Goal: Task Accomplishment & Management: Manage account settings

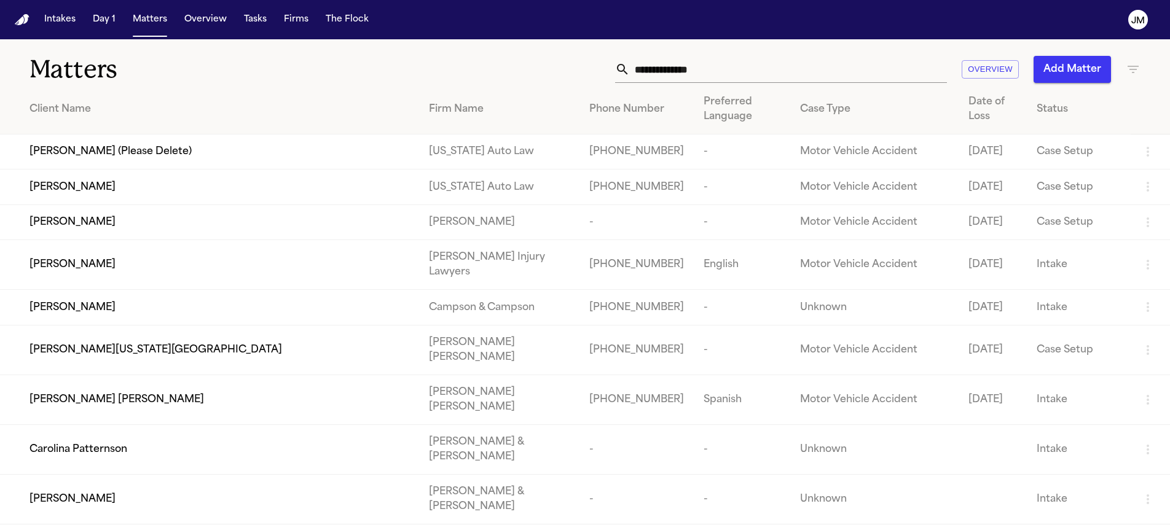
click at [671, 62] on input "text" at bounding box center [788, 69] width 317 height 27
click at [666, 66] on input "text" at bounding box center [788, 69] width 317 height 27
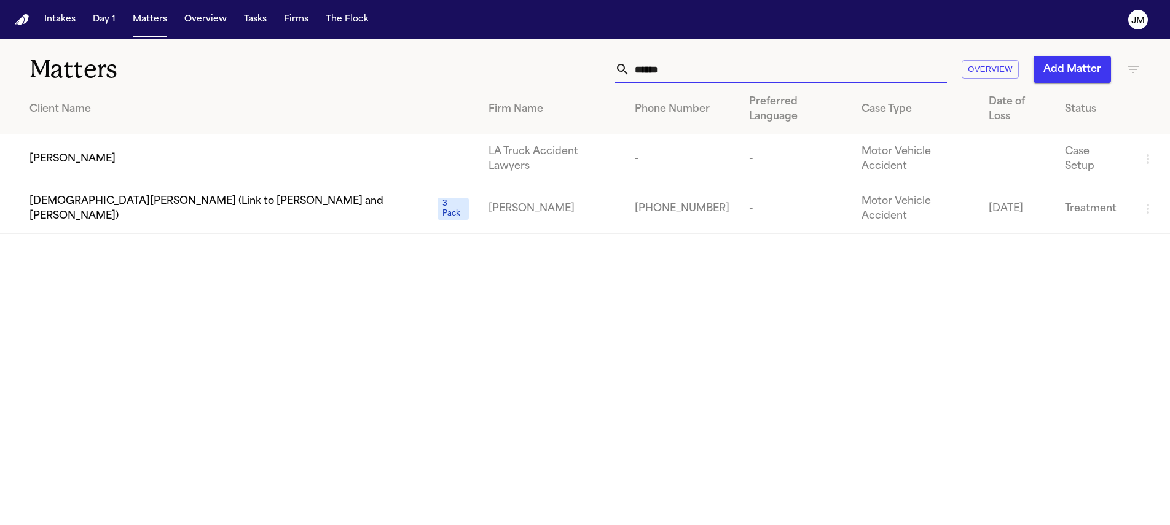
type input "******"
click at [244, 135] on td "[PERSON_NAME]" at bounding box center [239, 160] width 479 height 50
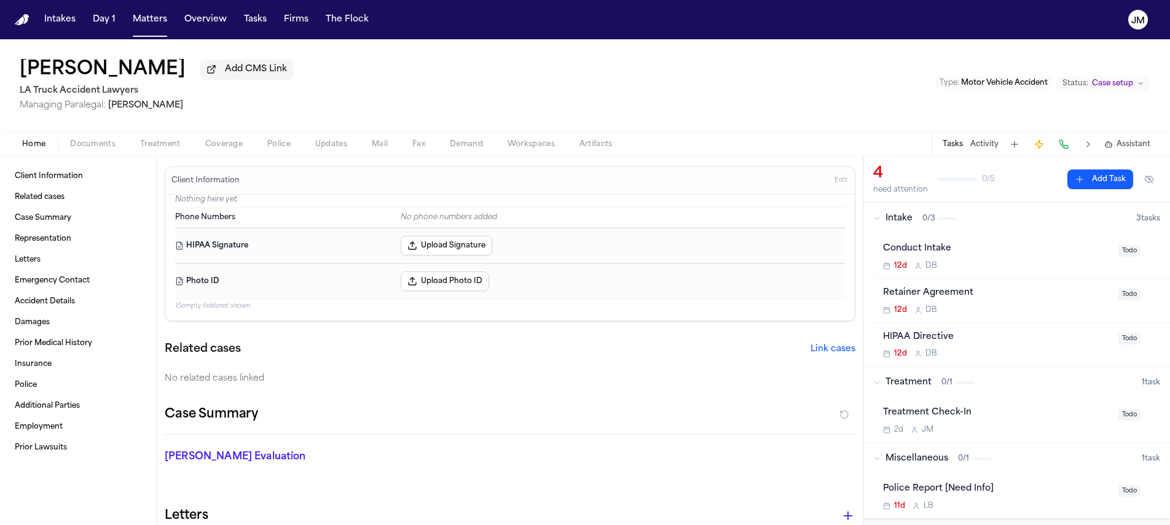
click at [1015, 256] on div "Conduct Intake" at bounding box center [997, 249] width 228 height 14
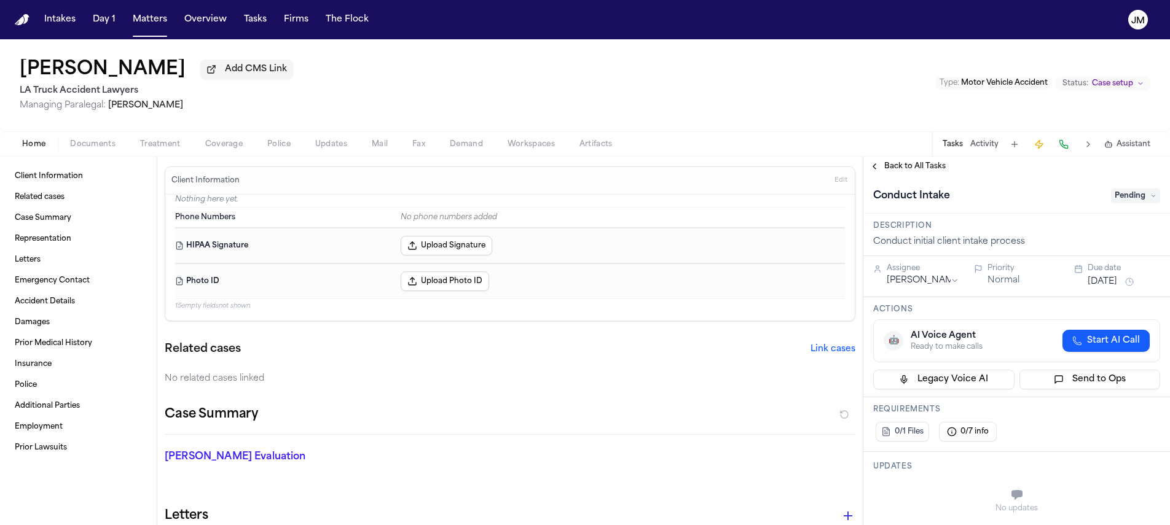
click at [1113, 200] on span "Pending" at bounding box center [1135, 196] width 49 height 15
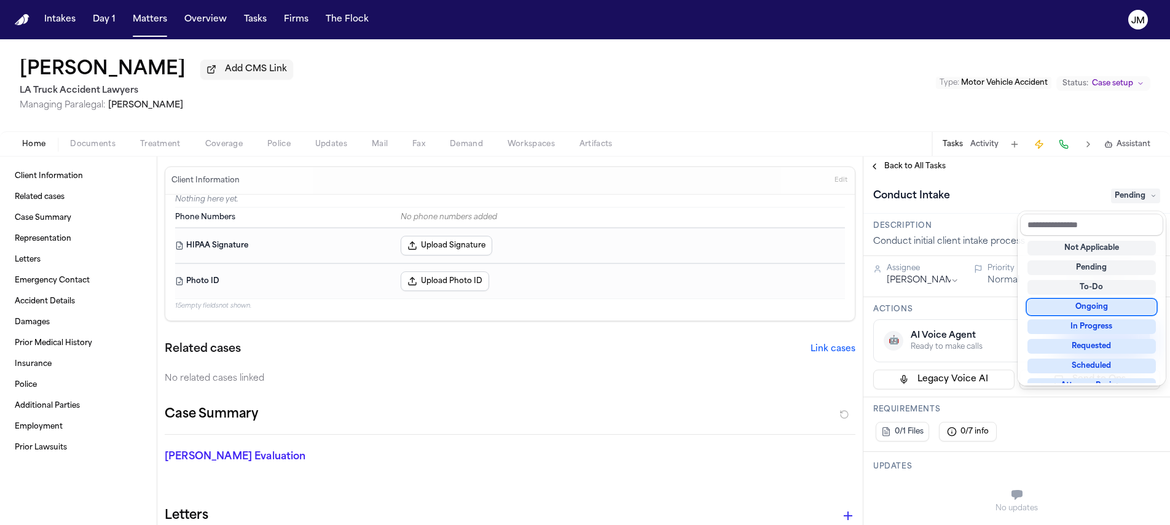
scroll to position [192, 0]
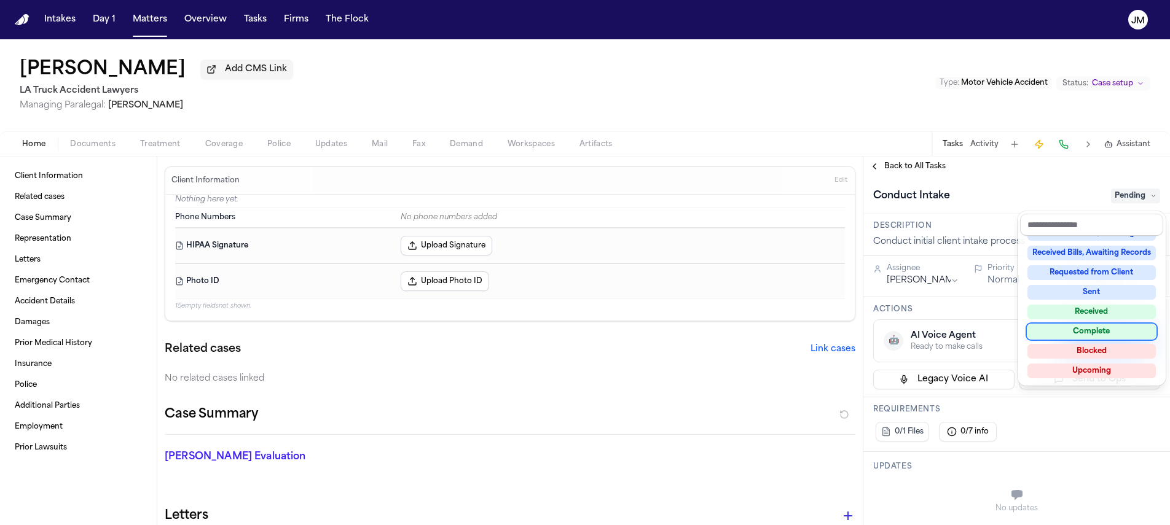
click at [120, 137] on div "[PERSON_NAME] Add CMS Link LA Truck Accident Lawyers Managing Paralegal: [PERSO…" at bounding box center [585, 282] width 1170 height 486
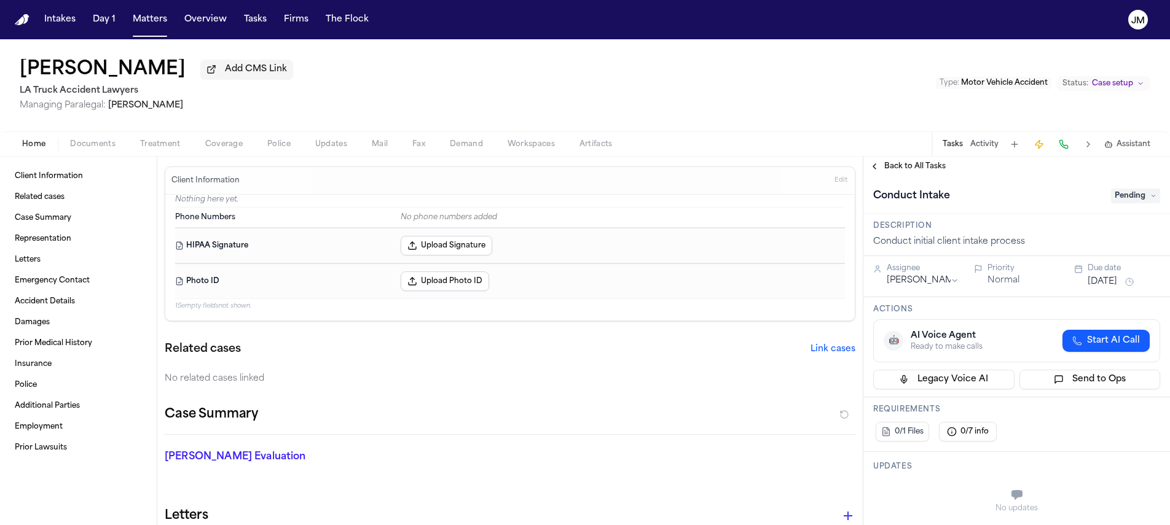
click at [104, 141] on span "Documents" at bounding box center [92, 145] width 45 height 10
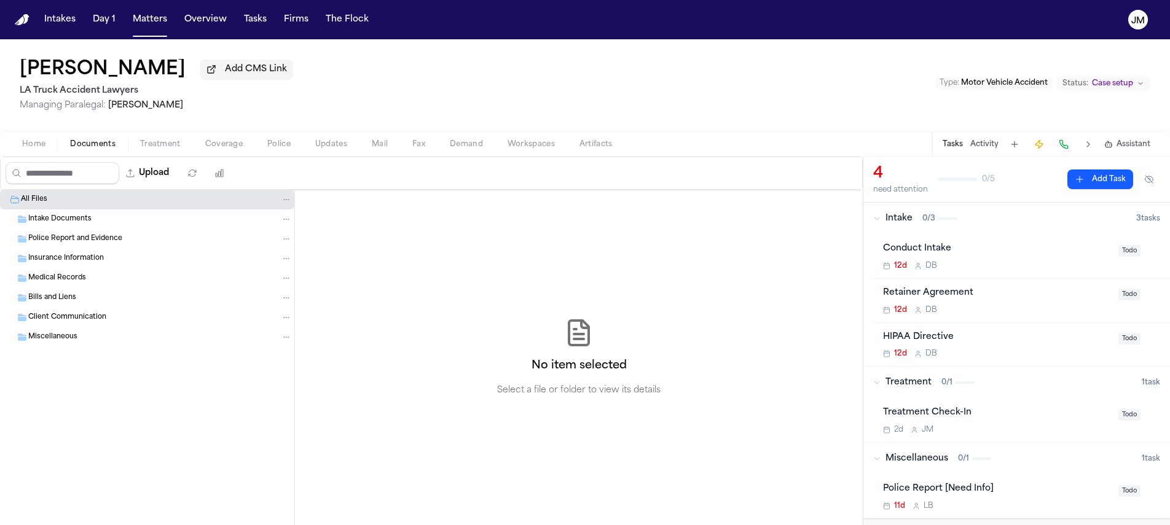
click at [34, 144] on span "Home" at bounding box center [33, 145] width 23 height 10
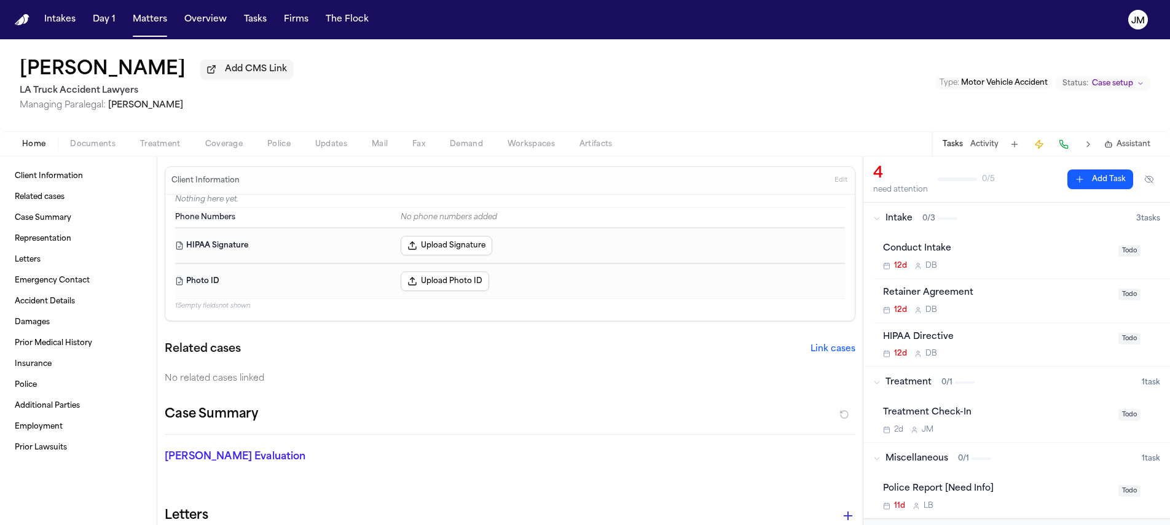
click at [225, 73] on span "Add CMS Link" at bounding box center [256, 69] width 62 height 12
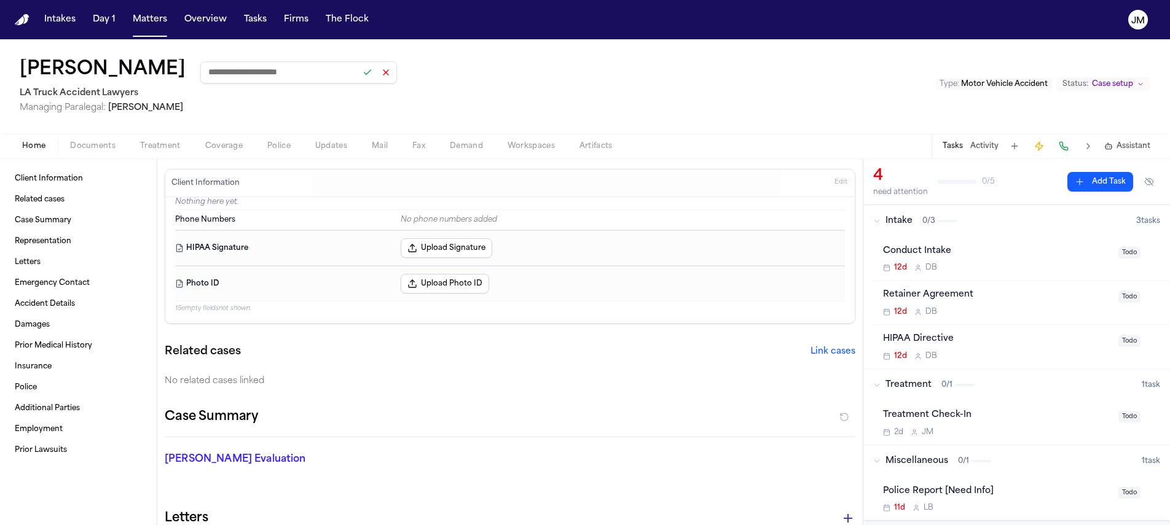
click at [248, 71] on input at bounding box center [298, 72] width 197 height 22
paste input "**********"
type input "**********"
click at [359, 73] on button at bounding box center [367, 72] width 17 height 17
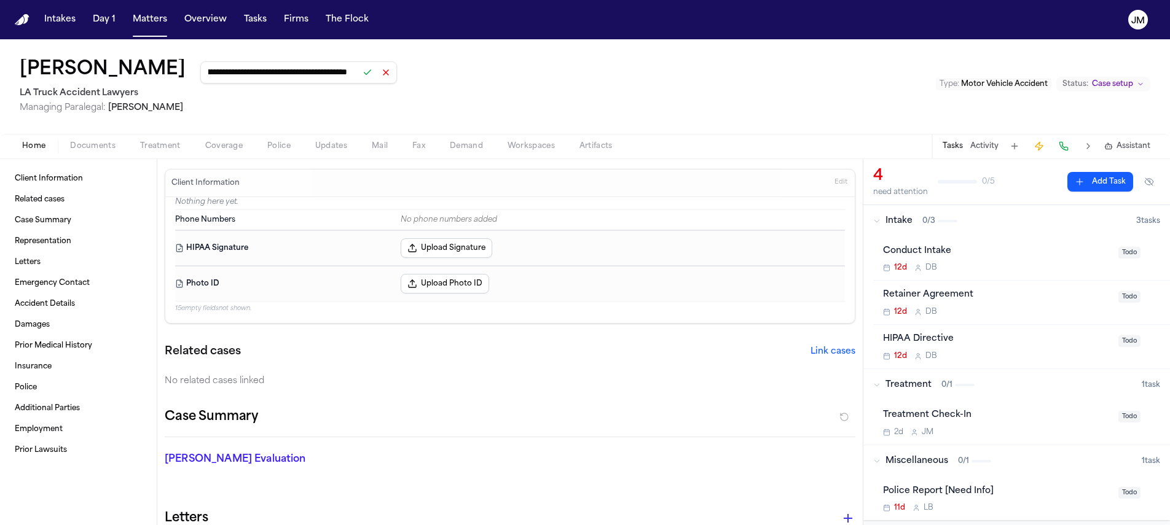
scroll to position [0, 0]
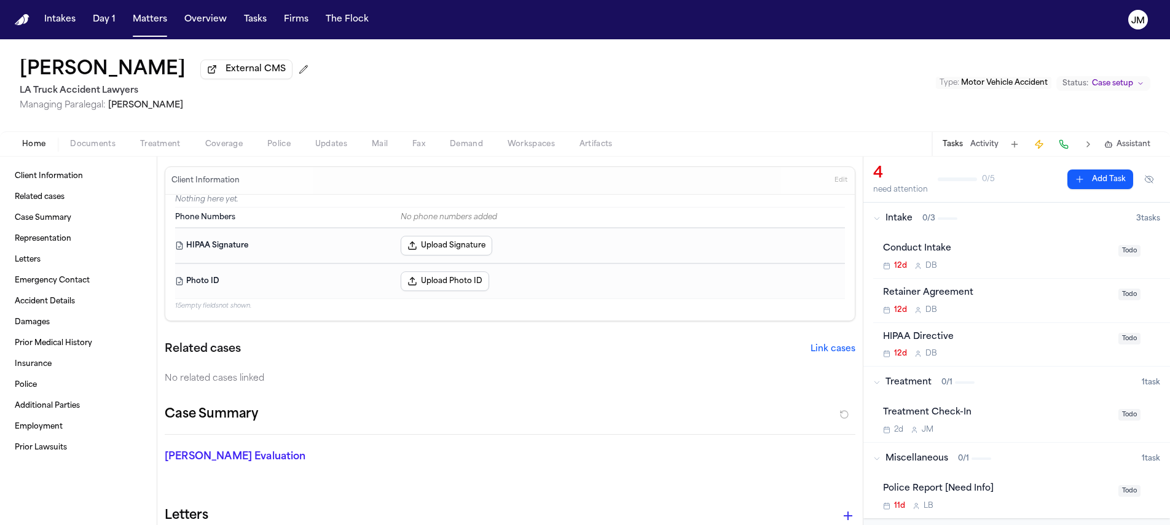
click at [82, 149] on span "Documents" at bounding box center [92, 145] width 45 height 10
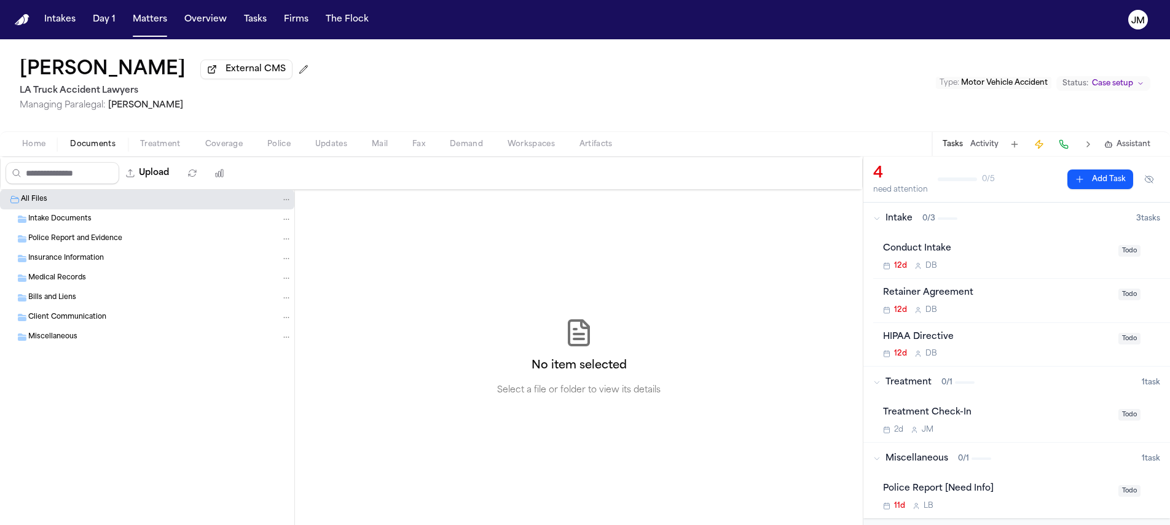
click at [56, 339] on span "Miscellaneous" at bounding box center [52, 338] width 49 height 10
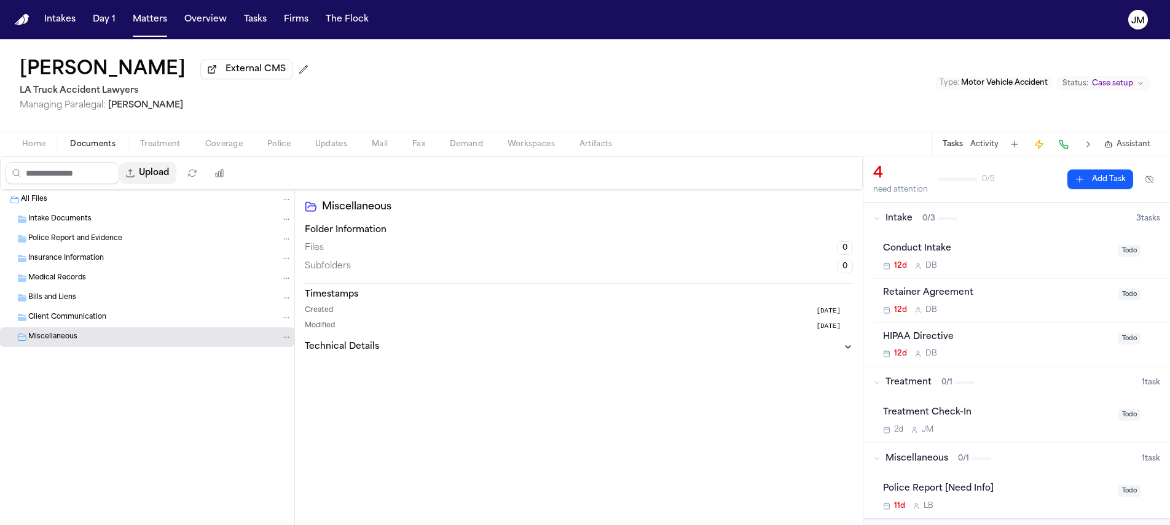
click at [176, 171] on button "Upload" at bounding box center [147, 173] width 57 height 22
select select "**********"
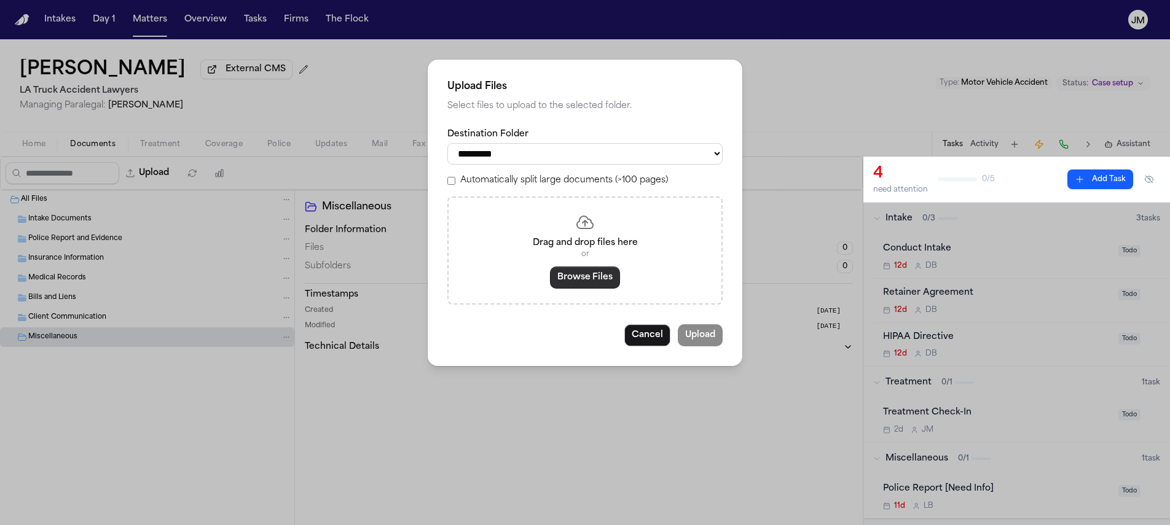
click at [573, 283] on button "Browse Files" at bounding box center [585, 278] width 70 height 22
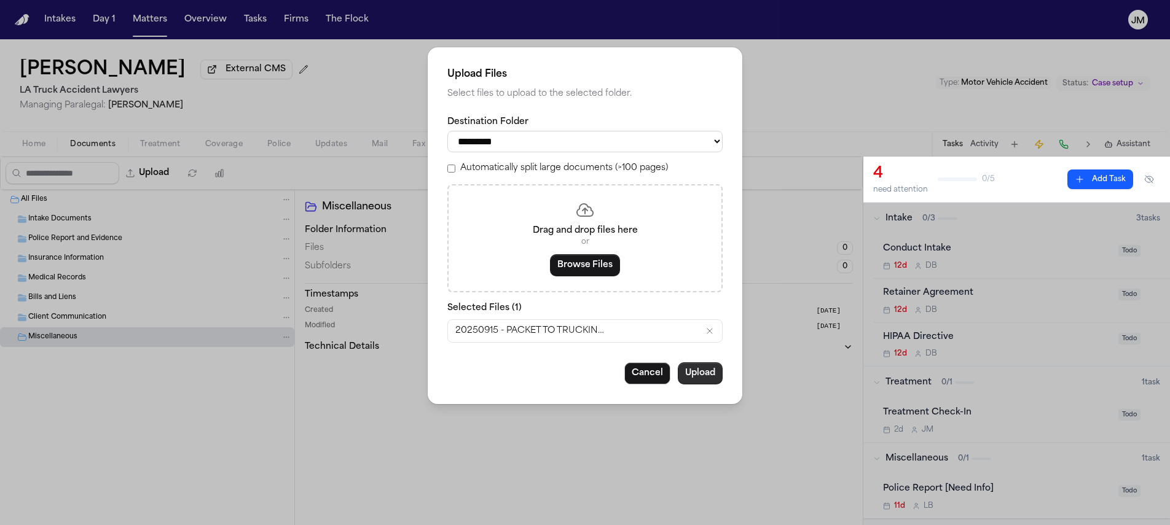
click at [699, 378] on button "Upload" at bounding box center [700, 374] width 45 height 22
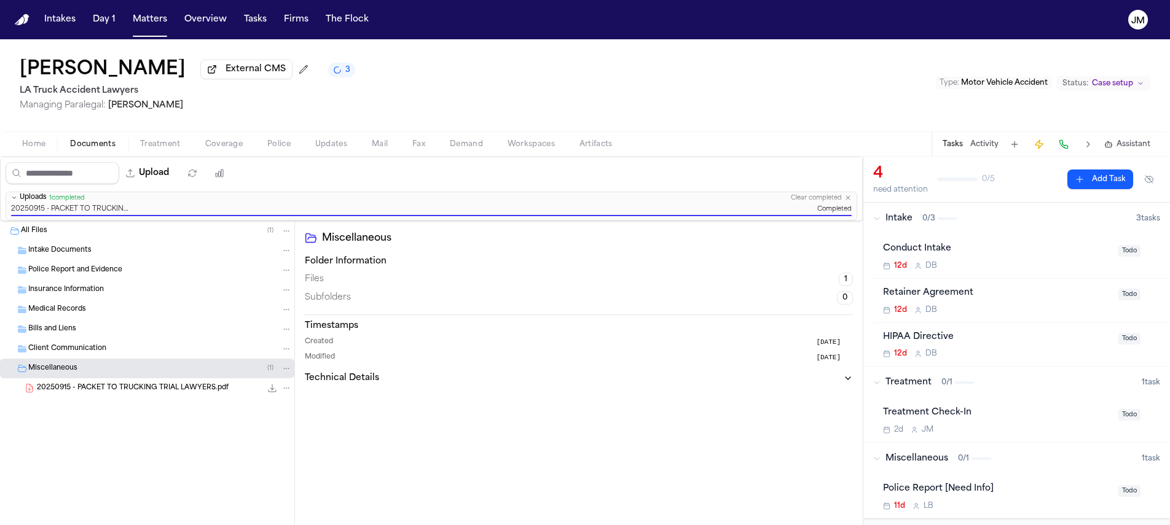
click at [993, 253] on div "Conduct Intake" at bounding box center [997, 249] width 228 height 14
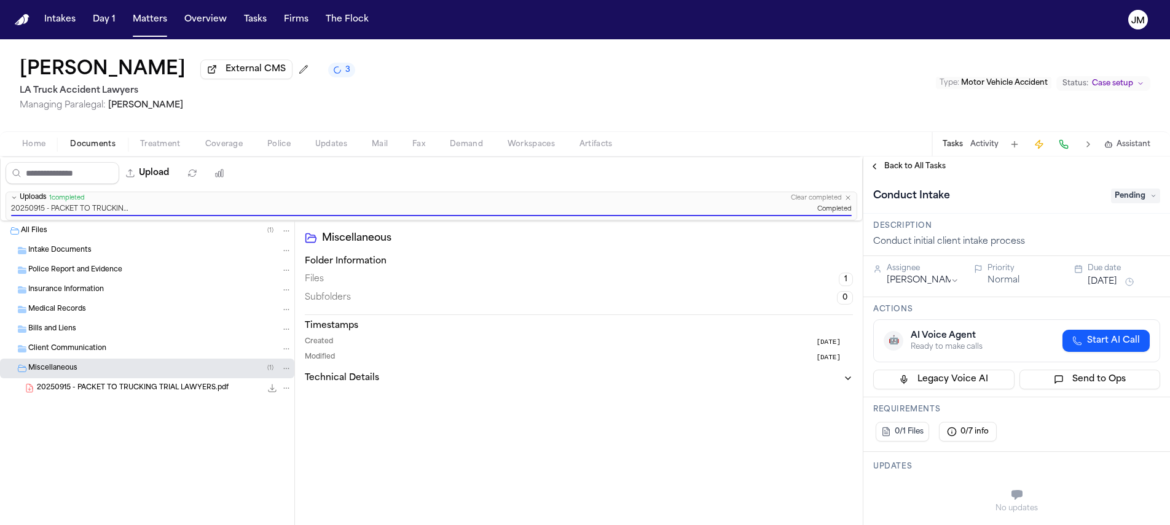
click at [1115, 195] on span "Pending" at bounding box center [1135, 196] width 49 height 15
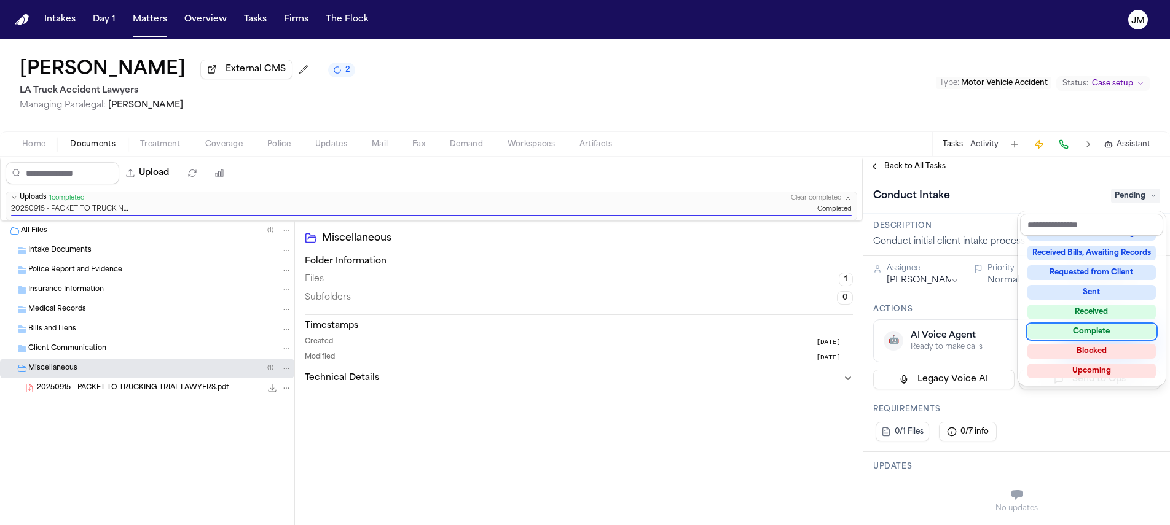
click at [1091, 329] on div "Complete" at bounding box center [1092, 332] width 128 height 15
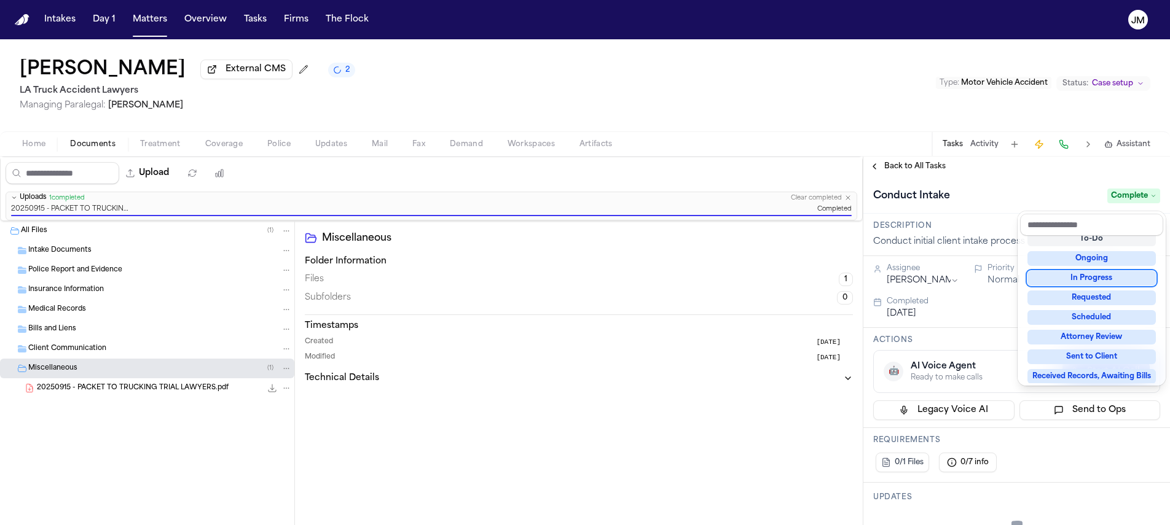
click at [892, 173] on div "**********" at bounding box center [1017, 341] width 307 height 369
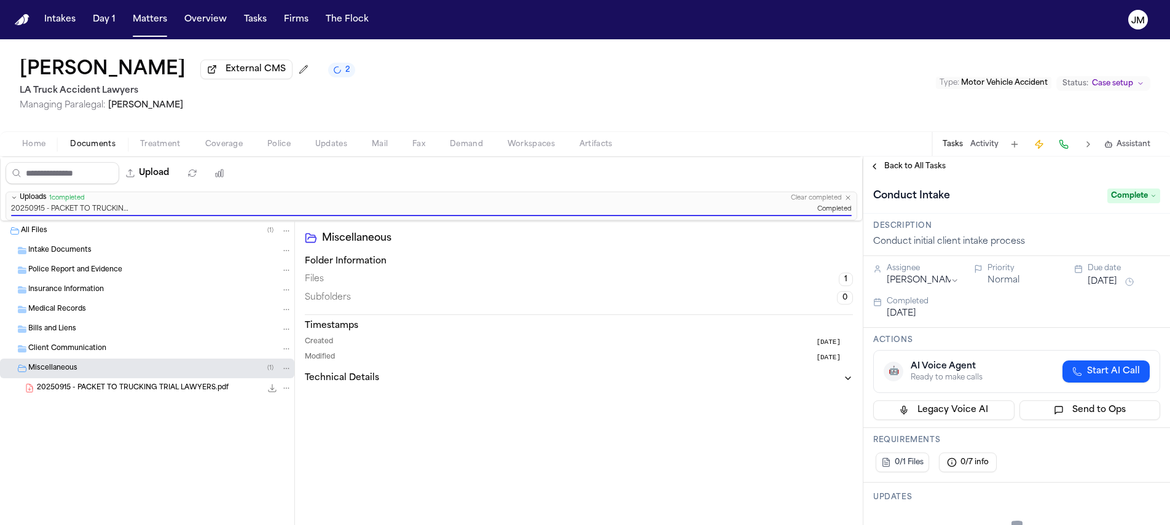
click at [897, 169] on span "Back to All Tasks" at bounding box center [914, 167] width 61 height 10
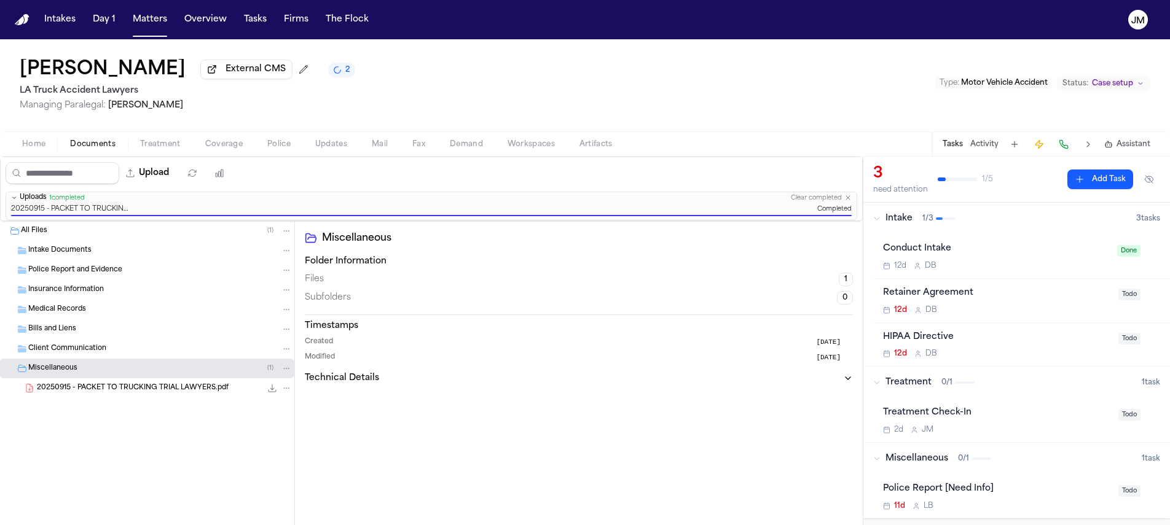
click at [1050, 311] on div "12d D B" at bounding box center [997, 310] width 228 height 10
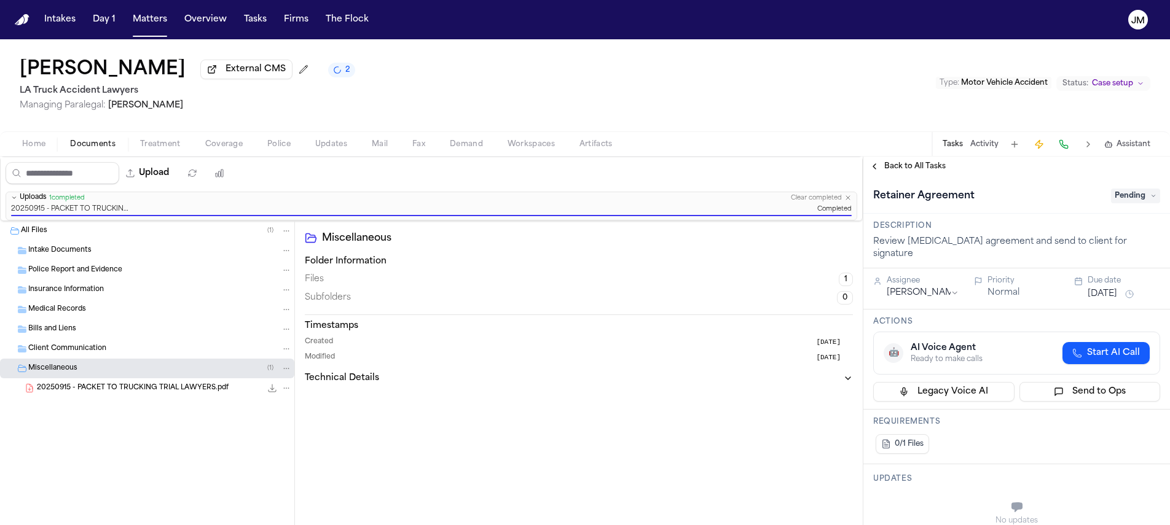
click at [1114, 197] on span "Pending" at bounding box center [1135, 196] width 49 height 15
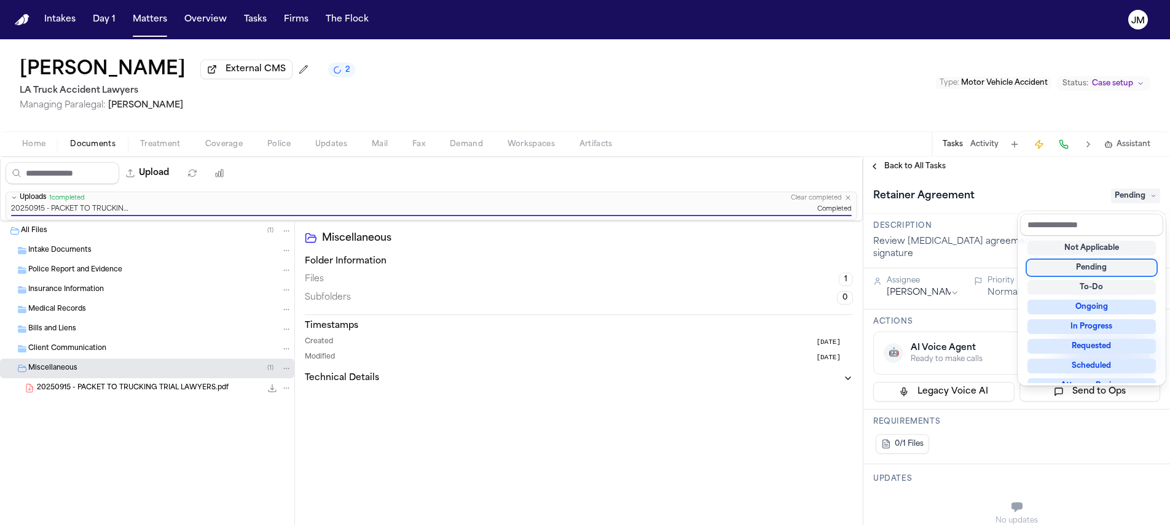
scroll to position [192, 0]
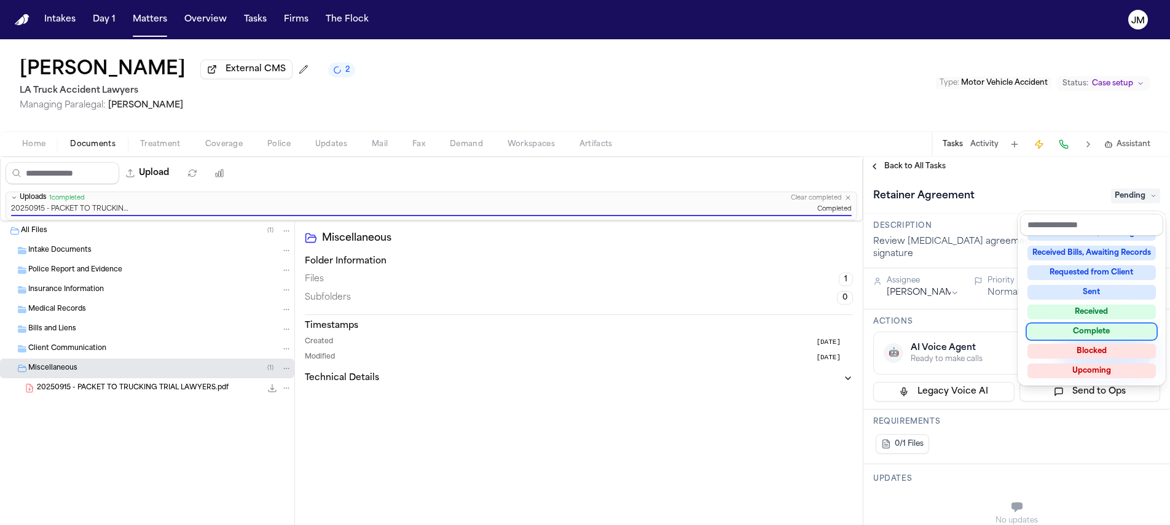
click at [1084, 328] on div "Complete" at bounding box center [1092, 332] width 128 height 15
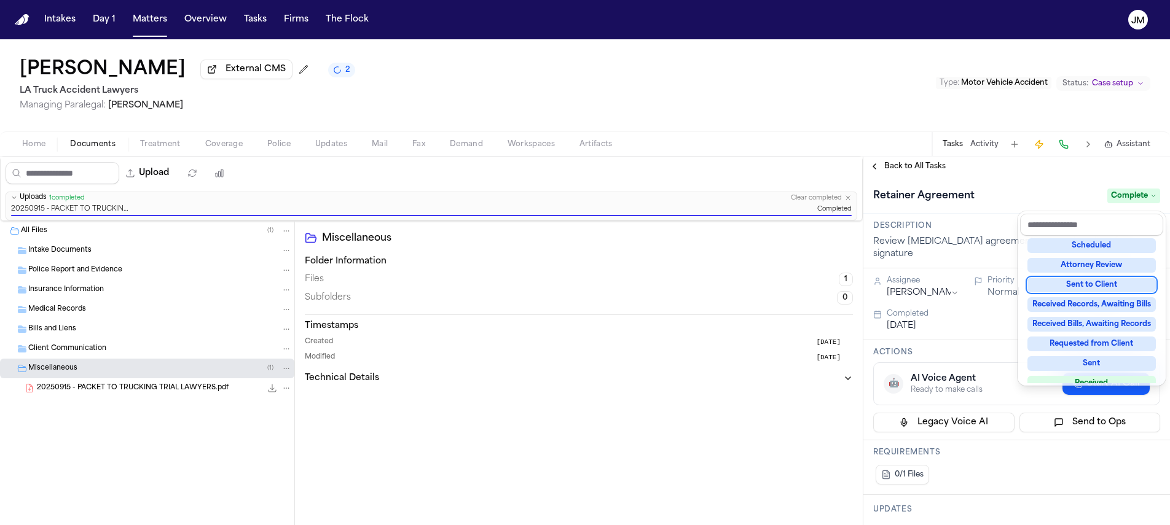
click at [925, 173] on div "**********" at bounding box center [1017, 341] width 307 height 369
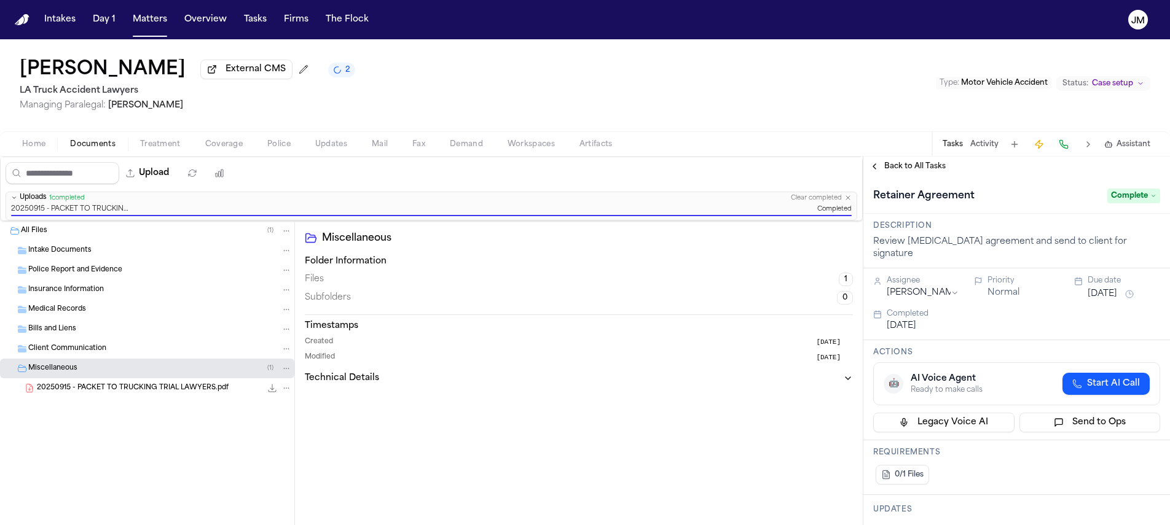
click at [924, 171] on span "Back to All Tasks" at bounding box center [914, 167] width 61 height 10
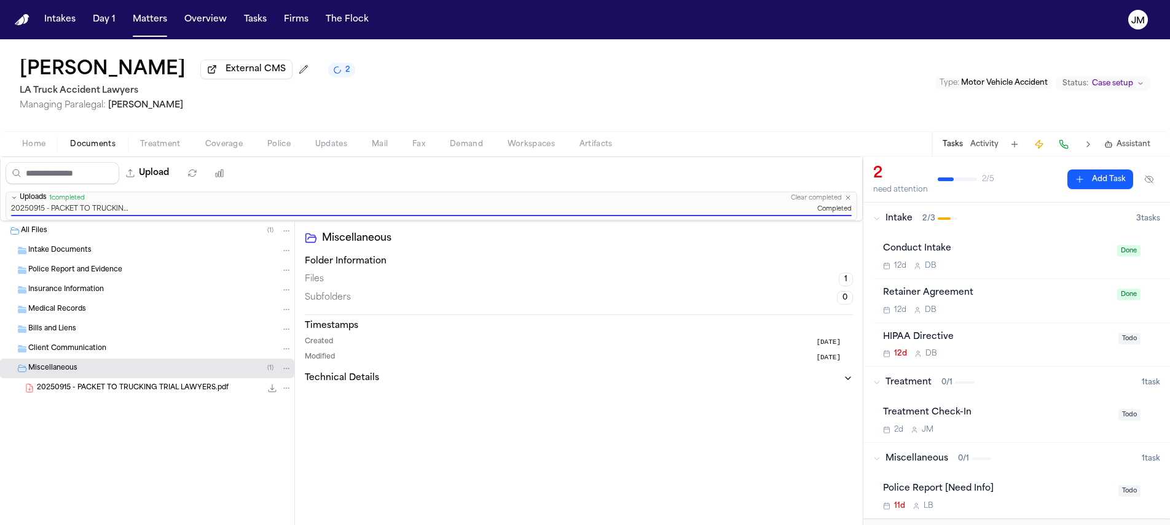
click at [243, 149] on button "Coverage" at bounding box center [224, 144] width 62 height 15
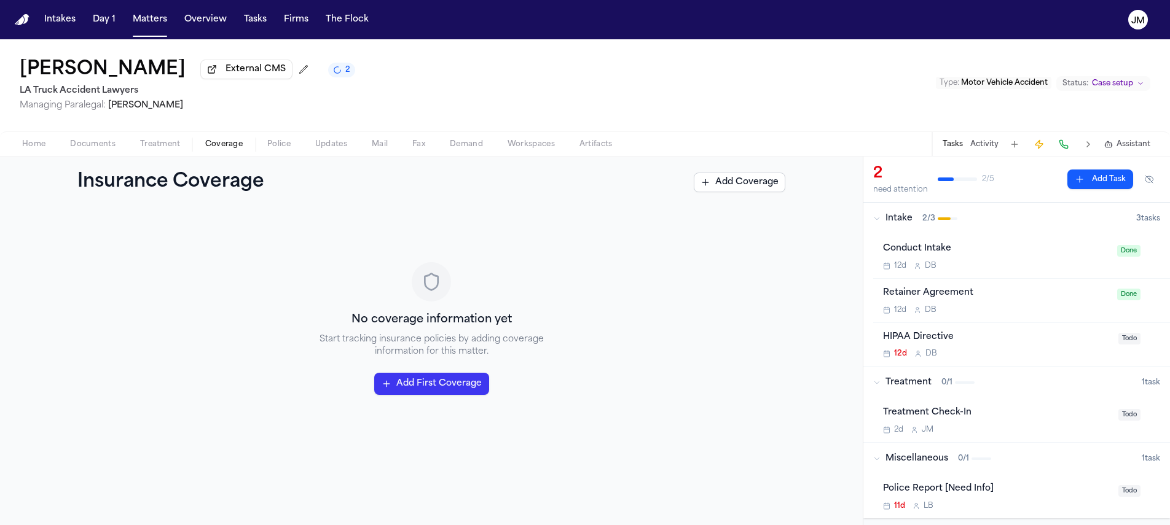
click at [52, 148] on button "Home" at bounding box center [34, 144] width 48 height 15
